Goal: Entertainment & Leisure: Browse casually

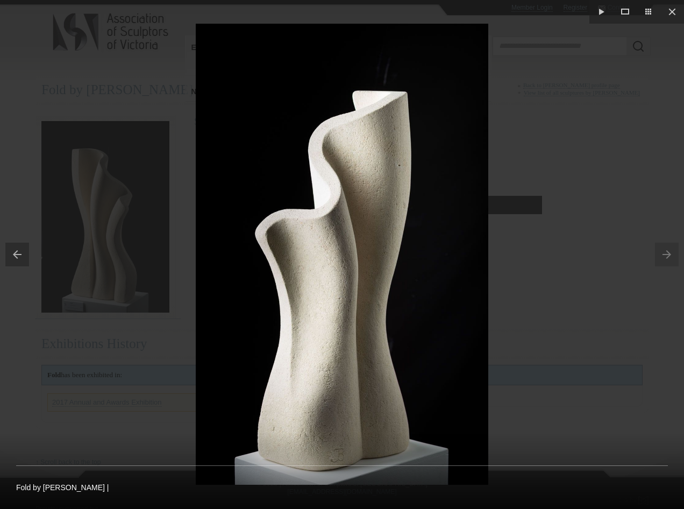
click at [600, 186] on div at bounding box center [342, 254] width 684 height 509
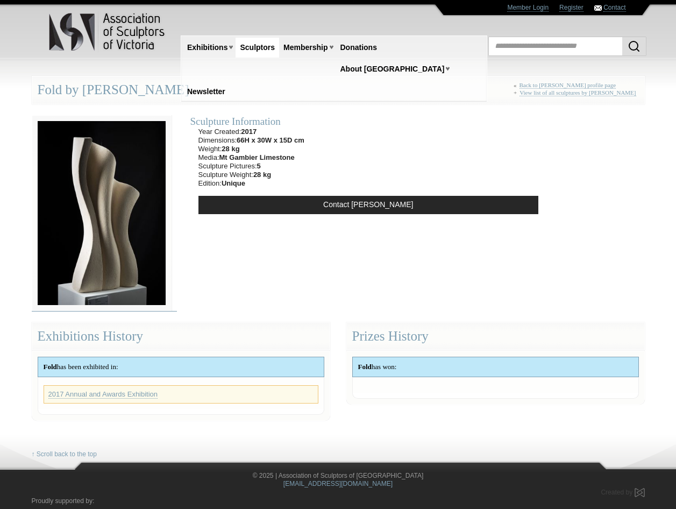
click at [136, 247] on img at bounding box center [102, 213] width 140 height 196
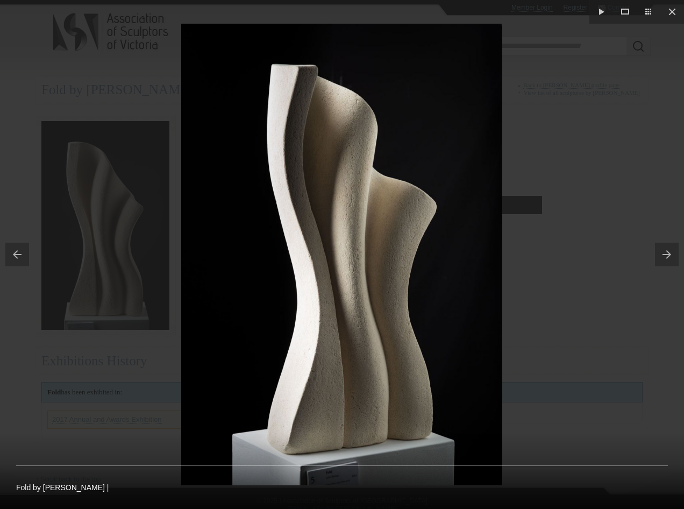
click at [667, 255] on button at bounding box center [669, 255] width 29 height 54
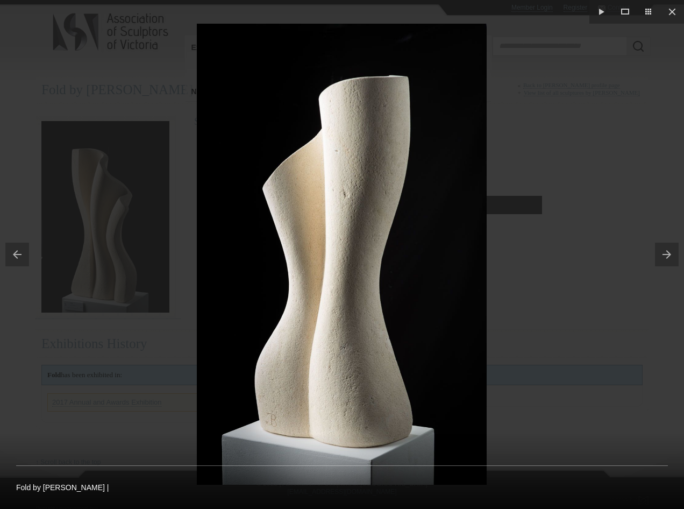
click at [663, 252] on button at bounding box center [669, 255] width 29 height 54
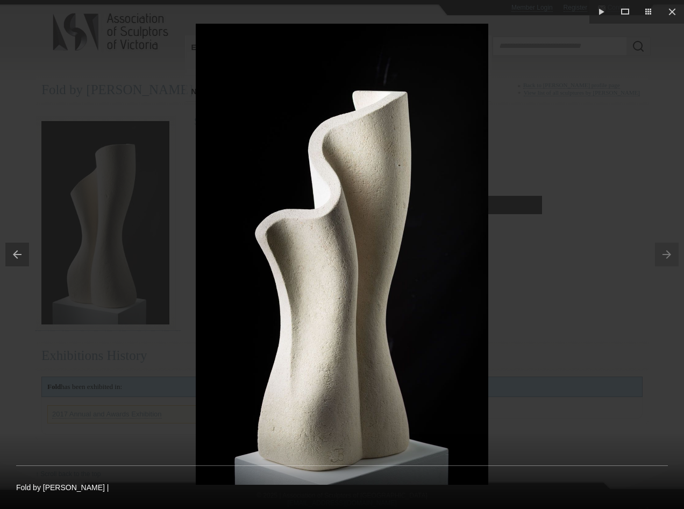
click at [22, 252] on button at bounding box center [14, 255] width 29 height 54
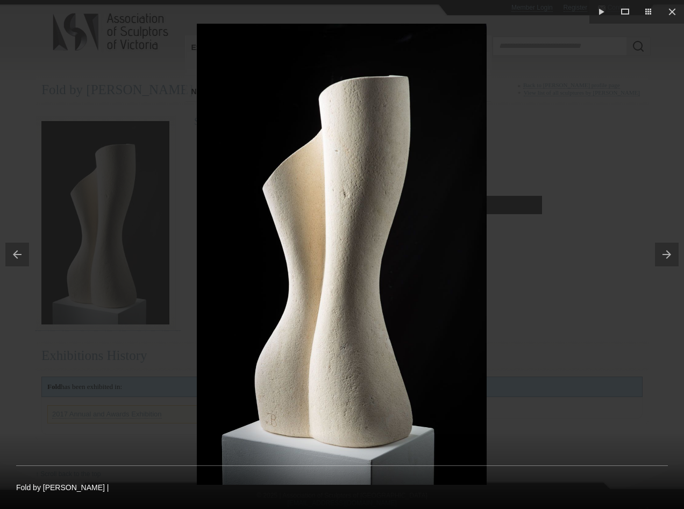
click at [668, 255] on button at bounding box center [669, 255] width 29 height 54
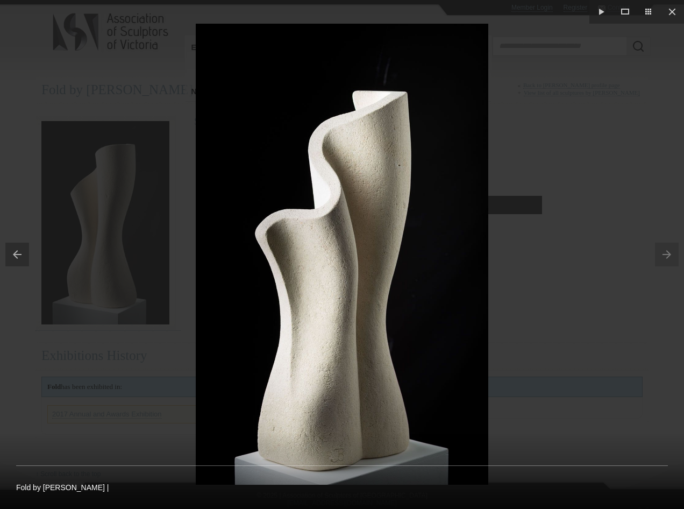
click at [16, 250] on button at bounding box center [14, 255] width 29 height 54
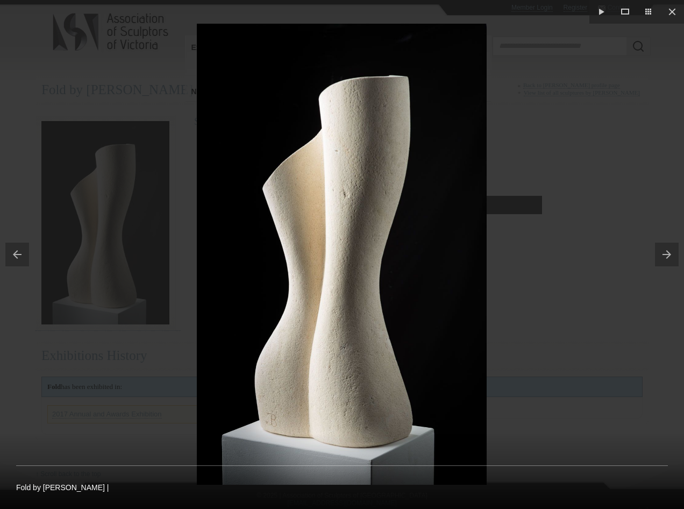
click at [21, 254] on button at bounding box center [14, 255] width 29 height 54
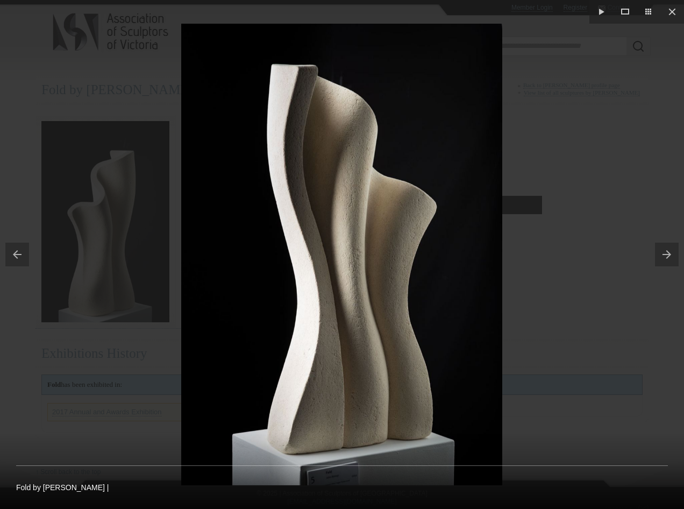
click at [20, 258] on button at bounding box center [14, 255] width 29 height 54
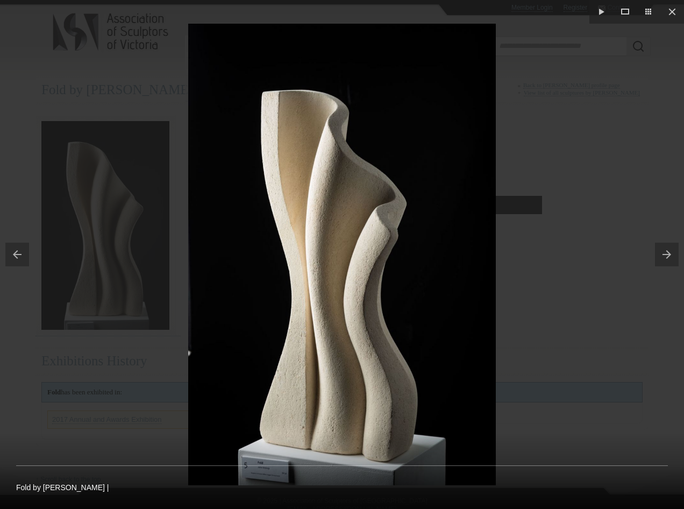
click at [13, 250] on button at bounding box center [14, 255] width 29 height 54
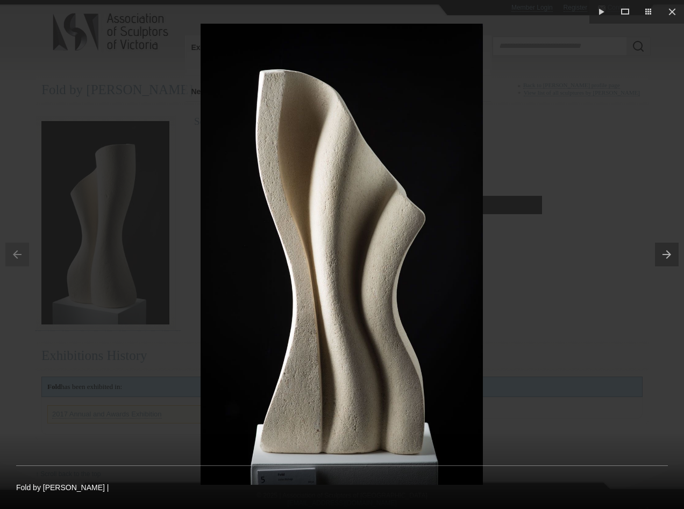
click at [666, 254] on button at bounding box center [669, 255] width 29 height 54
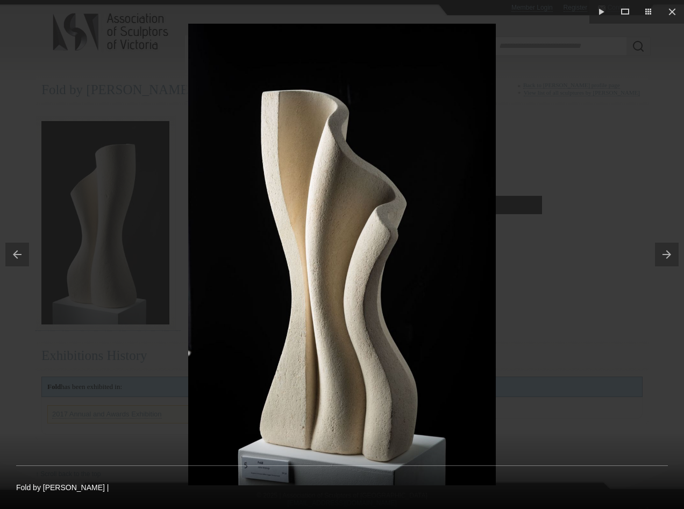
click at [666, 254] on button at bounding box center [669, 255] width 29 height 54
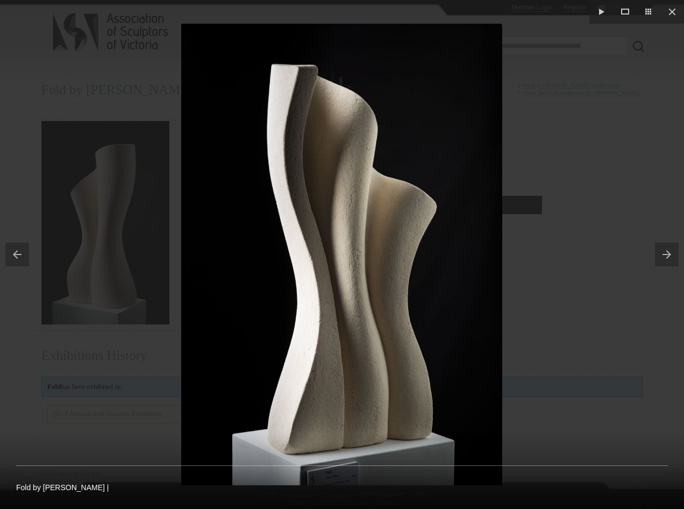
click at [666, 254] on button at bounding box center [669, 255] width 29 height 54
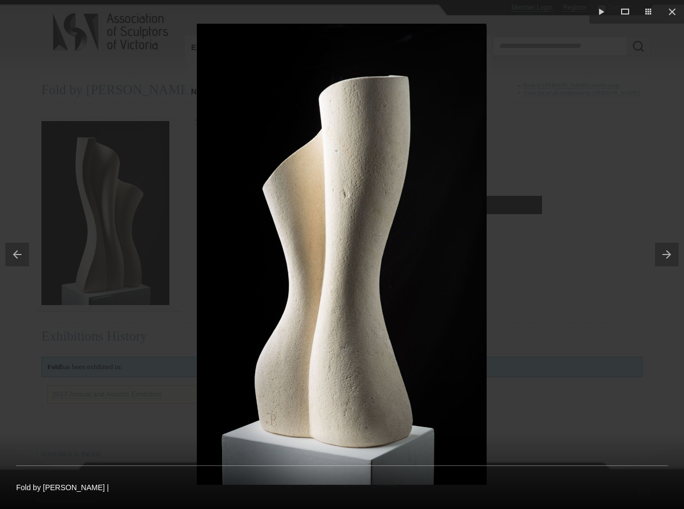
click at [20, 250] on button at bounding box center [14, 255] width 29 height 54
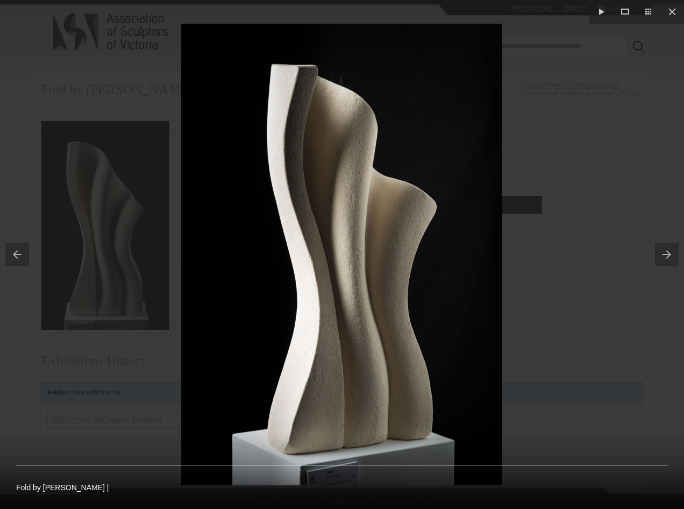
click at [15, 256] on button at bounding box center [14, 255] width 29 height 54
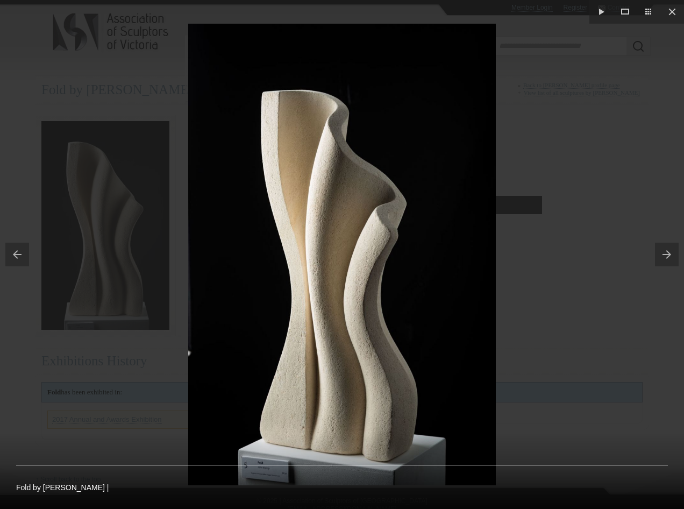
click at [15, 256] on button at bounding box center [14, 255] width 29 height 54
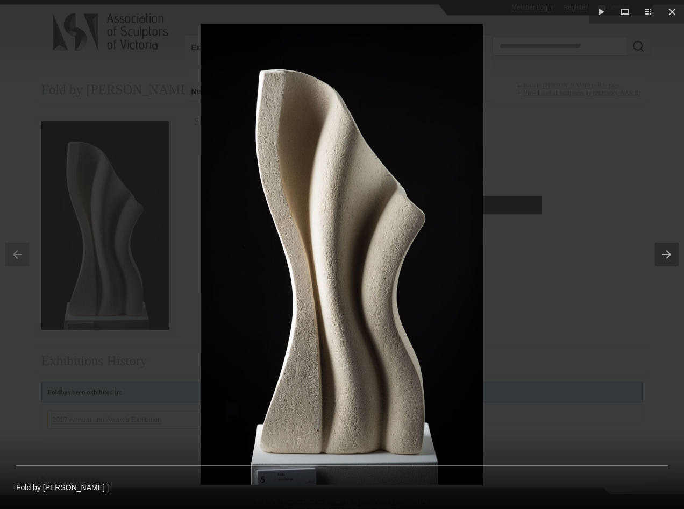
click at [663, 255] on button at bounding box center [669, 255] width 29 height 54
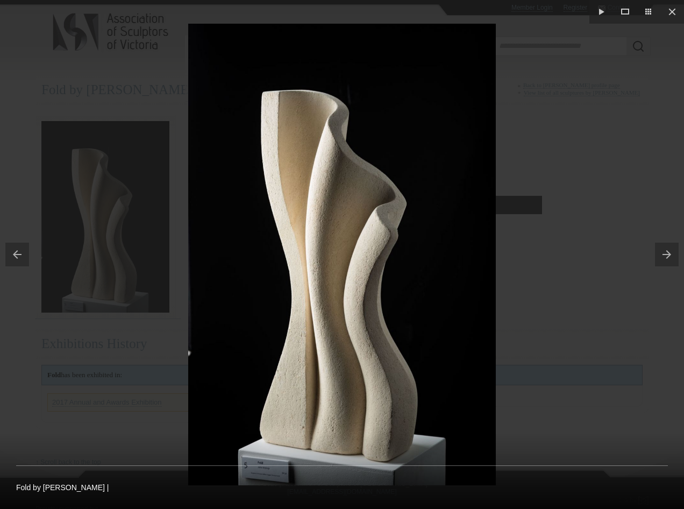
click at [663, 254] on button at bounding box center [669, 255] width 29 height 54
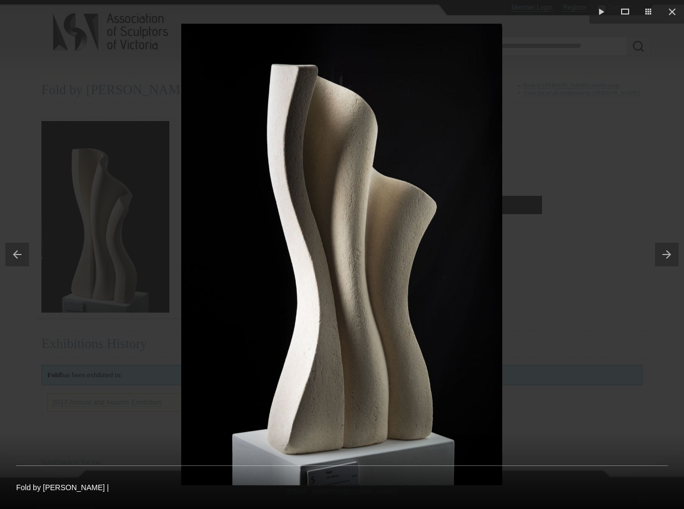
click at [663, 254] on button at bounding box center [669, 255] width 29 height 54
